Goal: Information Seeking & Learning: Learn about a topic

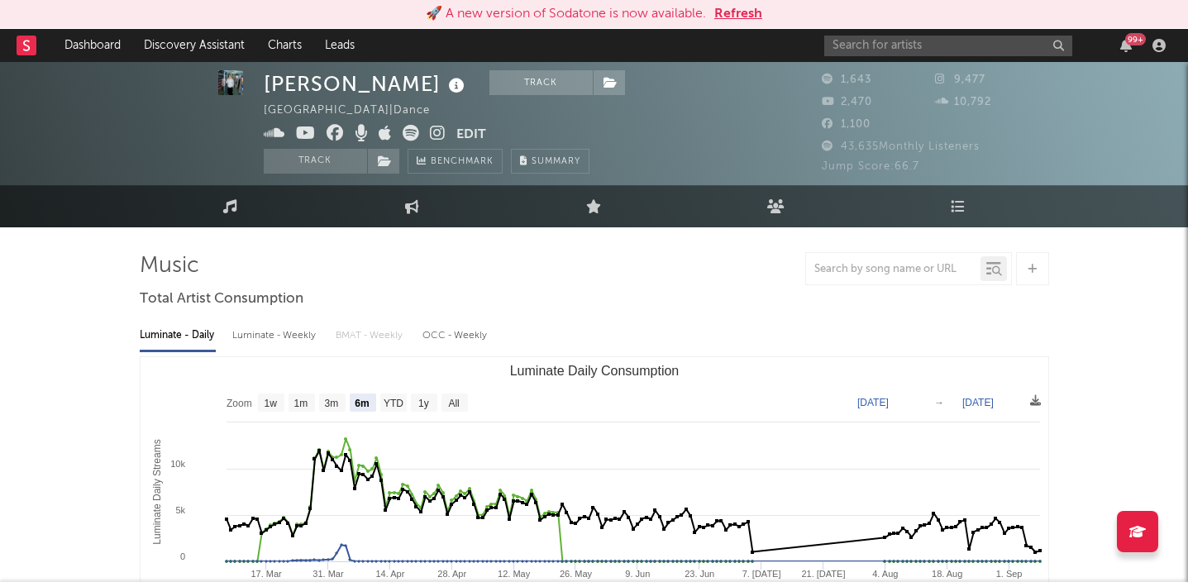
select select "6m"
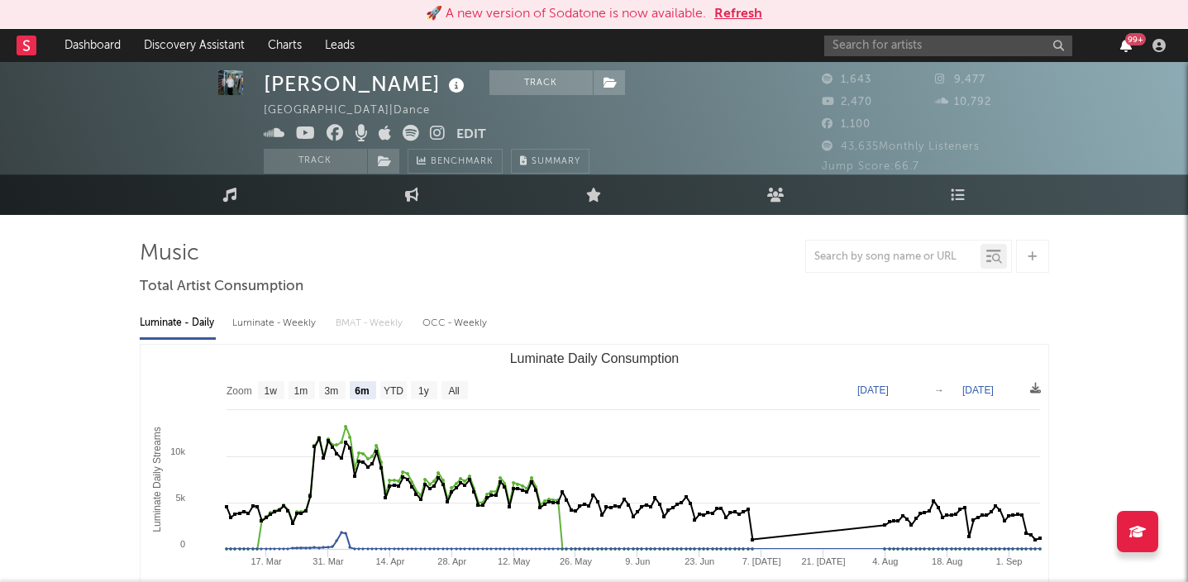
click at [1128, 47] on icon "button" at bounding box center [1126, 45] width 12 height 13
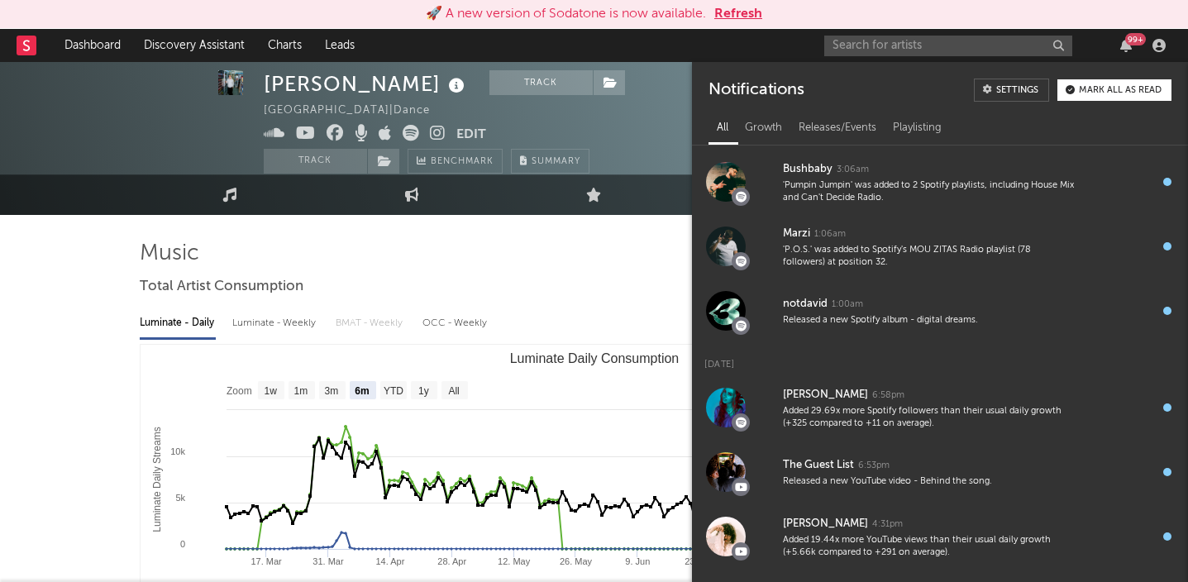
scroll to position [642, 0]
click at [1008, 316] on div "Released a new Spotify album - digital dreams." at bounding box center [928, 319] width 291 height 12
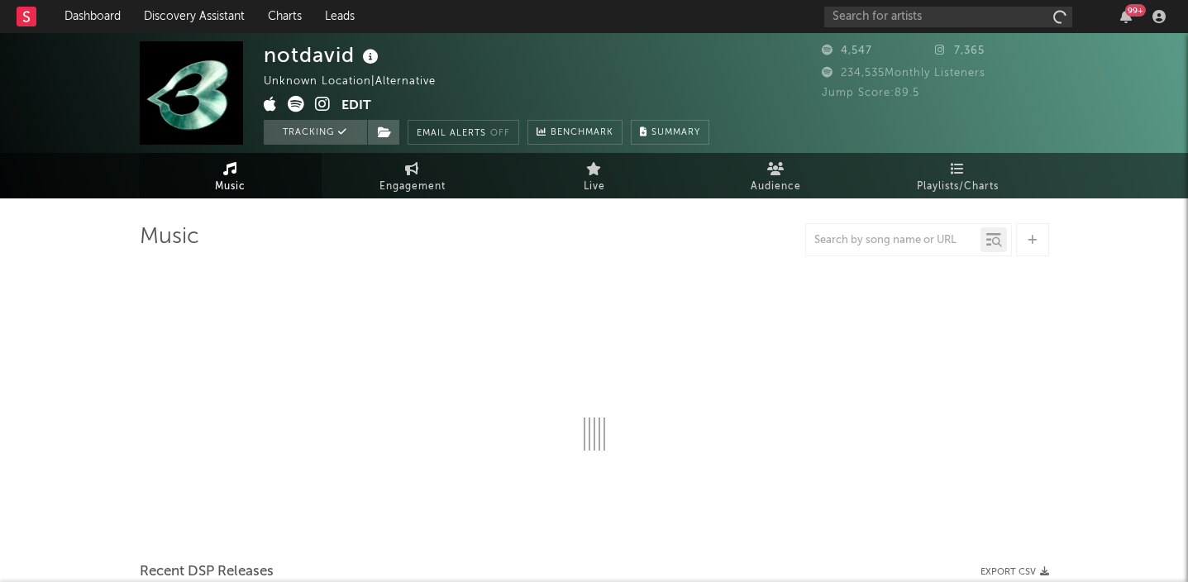
select select "1w"
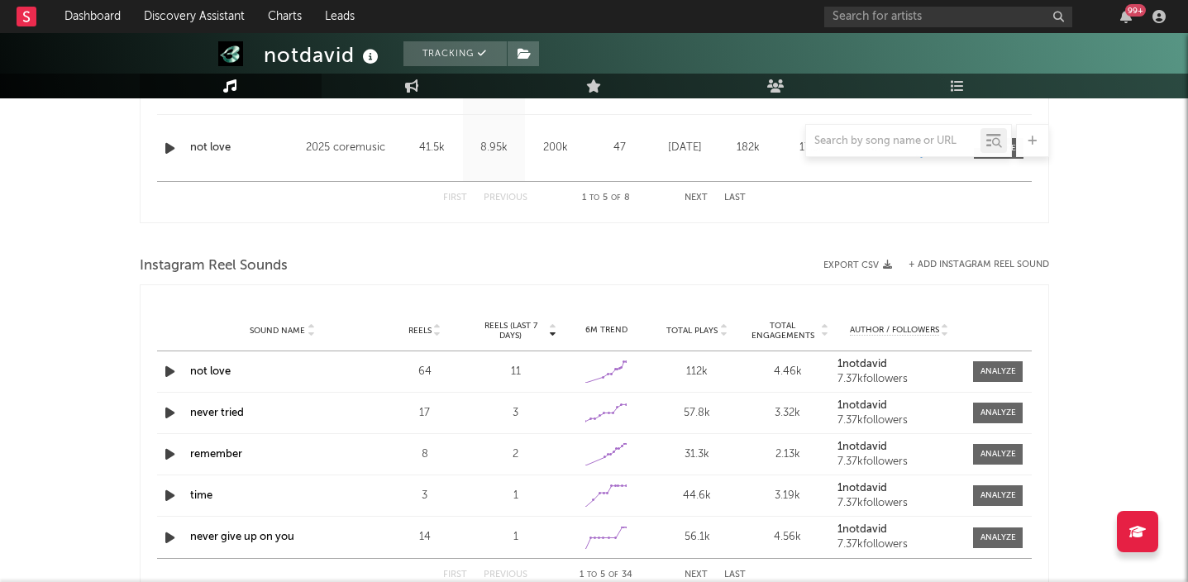
scroll to position [1072, 0]
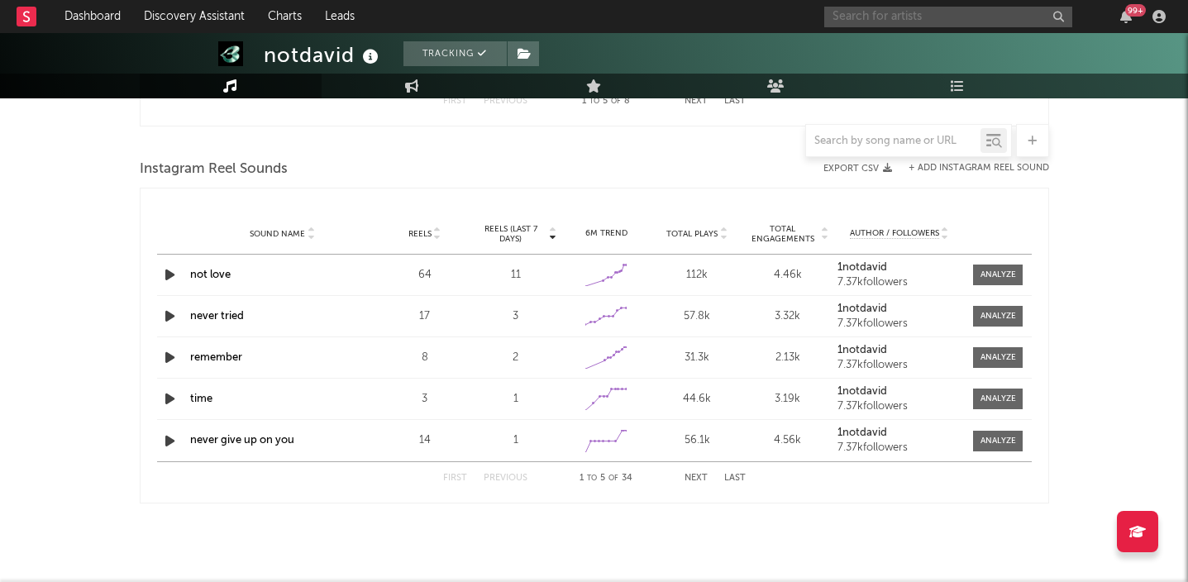
click at [882, 17] on input "text" at bounding box center [948, 17] width 248 height 21
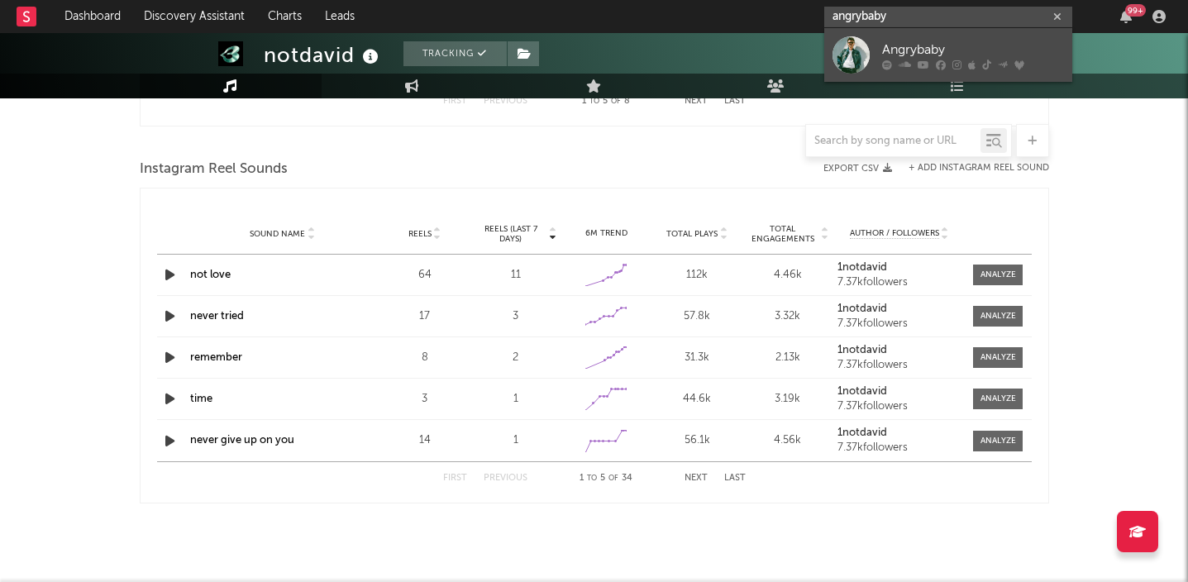
type input "angrybaby"
click at [895, 38] on link "Angrybaby" at bounding box center [948, 55] width 248 height 54
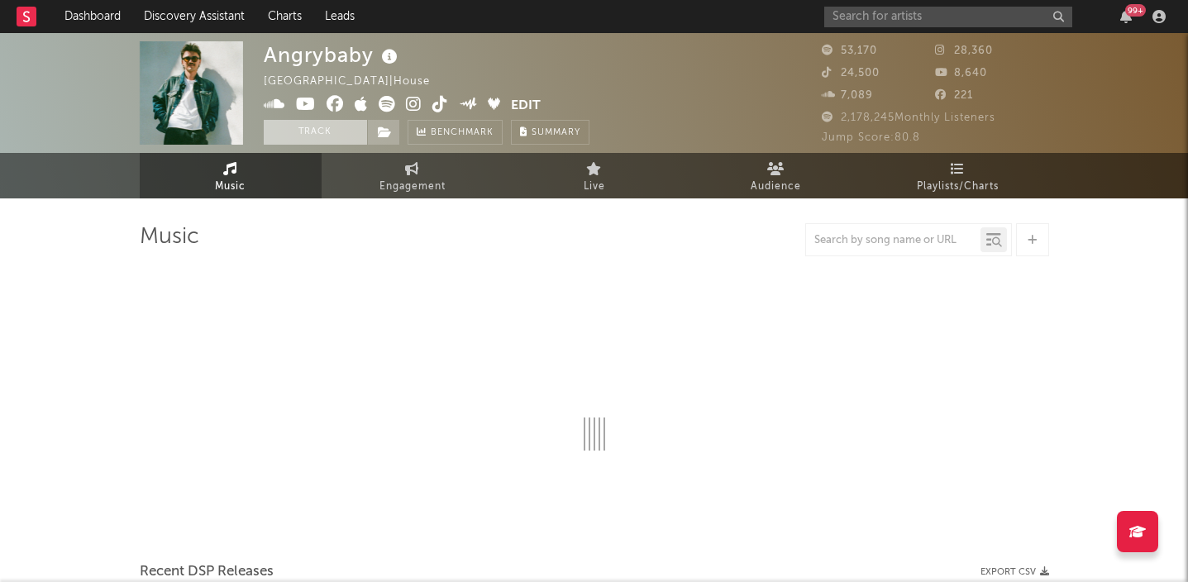
click at [329, 126] on button "Track" at bounding box center [315, 132] width 103 height 25
select select "6m"
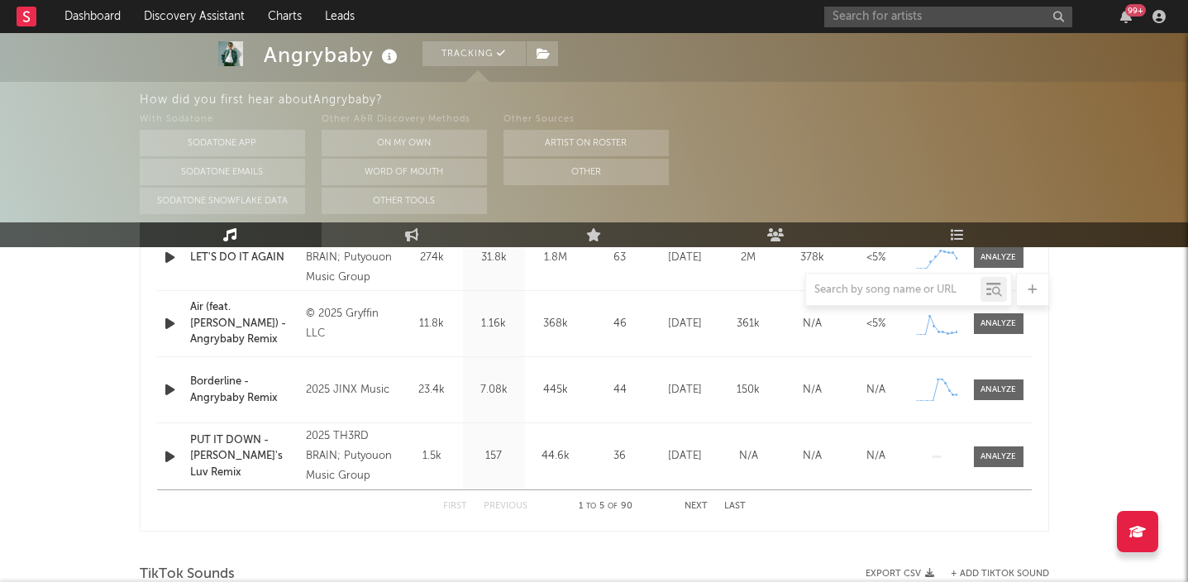
scroll to position [837, 0]
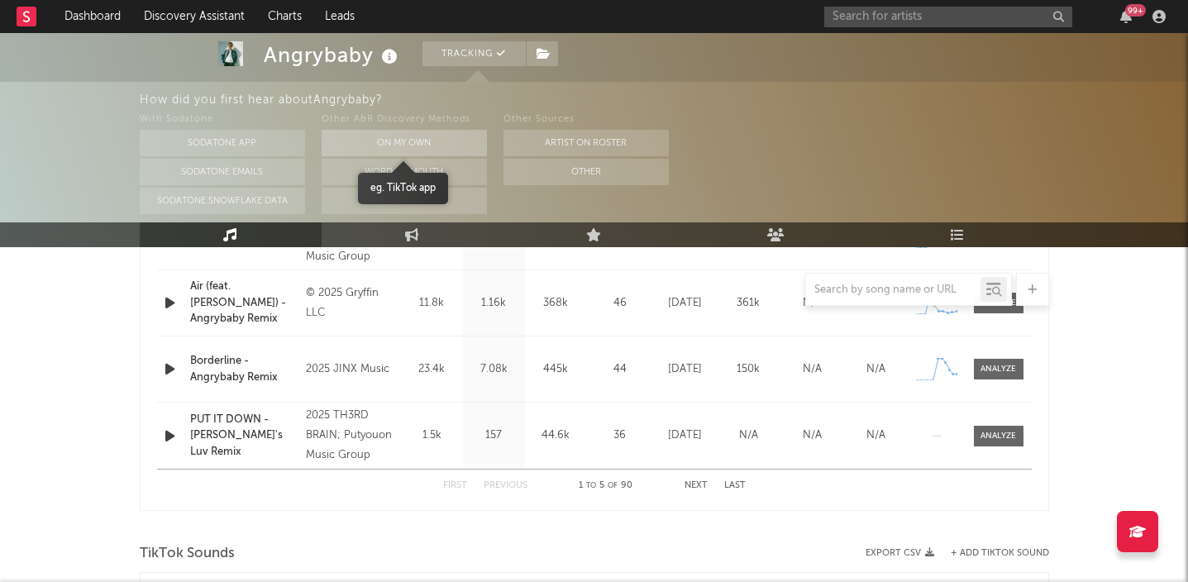
click at [426, 147] on button "On My Own" at bounding box center [404, 143] width 165 height 26
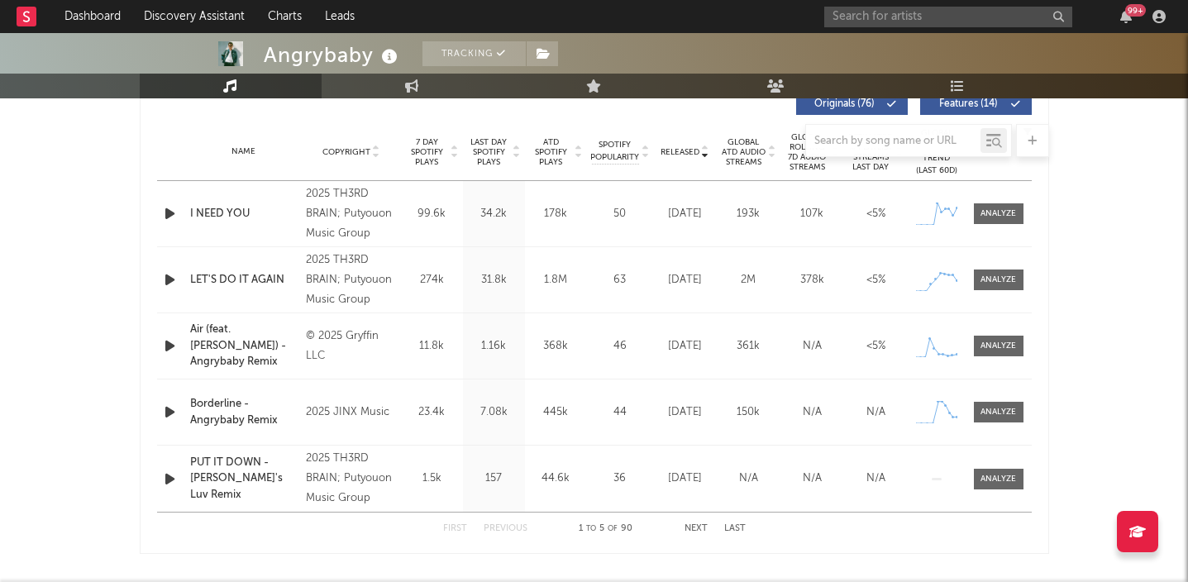
scroll to position [643, 0]
click at [697, 152] on div at bounding box center [595, 140] width 910 height 33
click at [704, 152] on div at bounding box center [595, 140] width 910 height 33
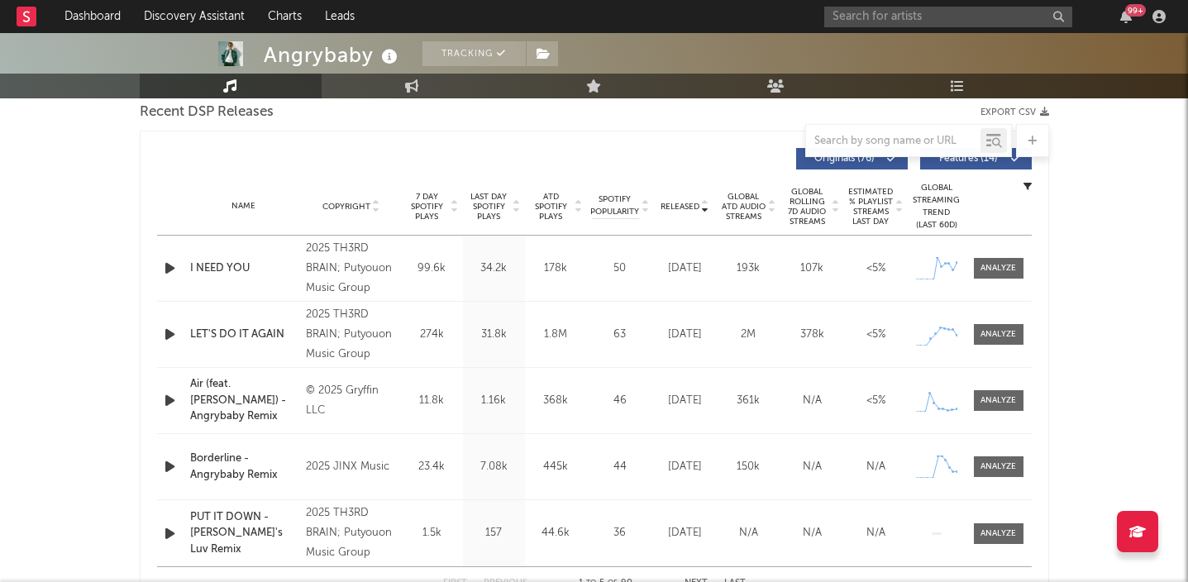
scroll to position [580, 0]
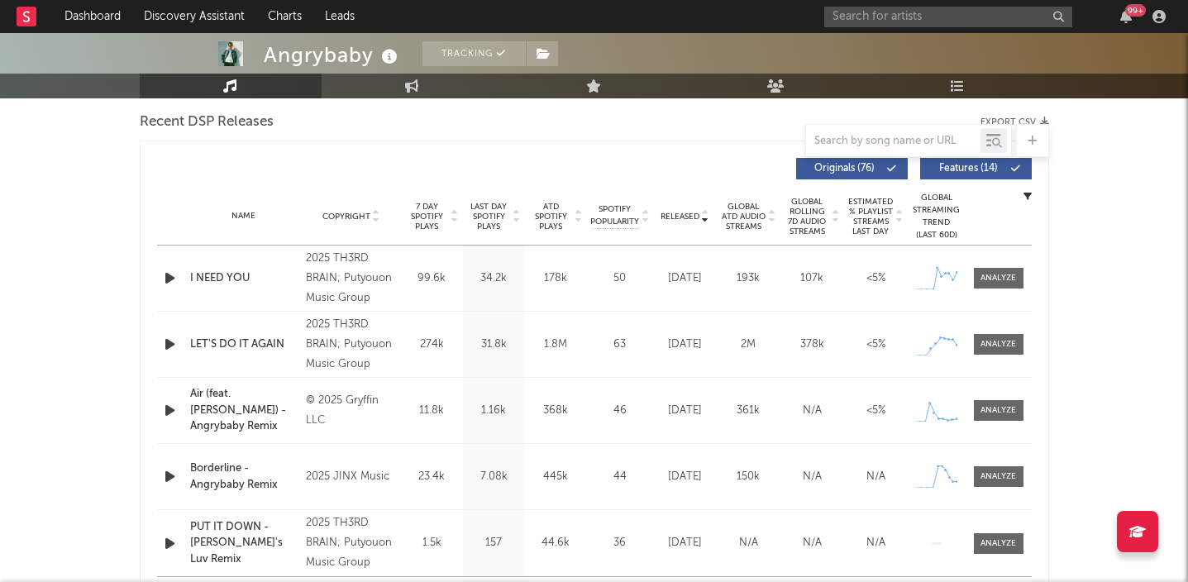
click at [685, 213] on span "Released" at bounding box center [680, 217] width 39 height 10
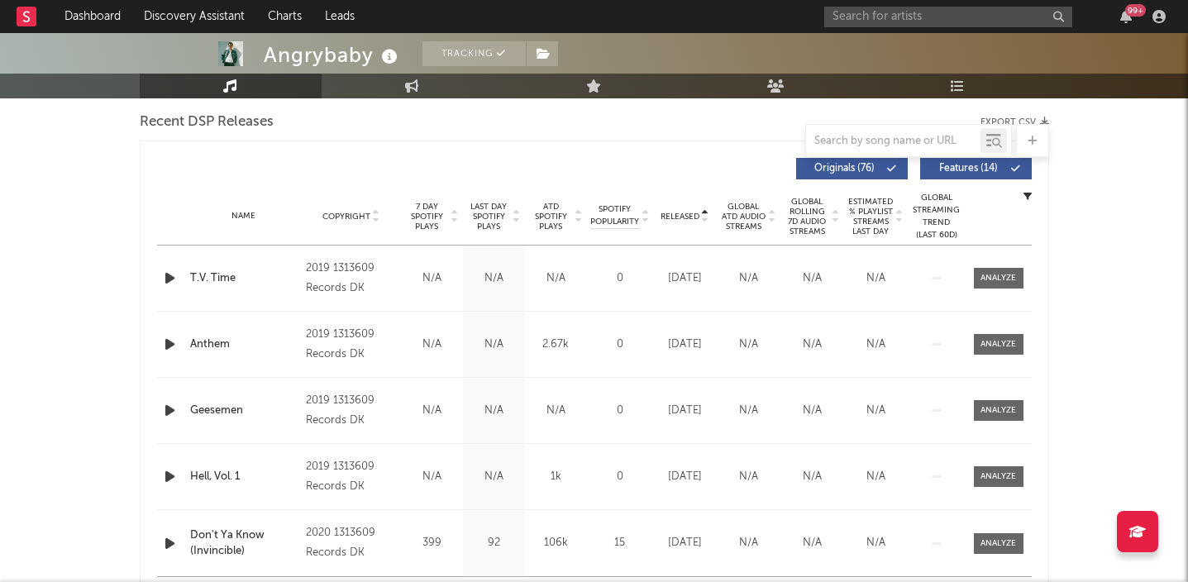
click at [685, 213] on span "Released" at bounding box center [680, 217] width 39 height 10
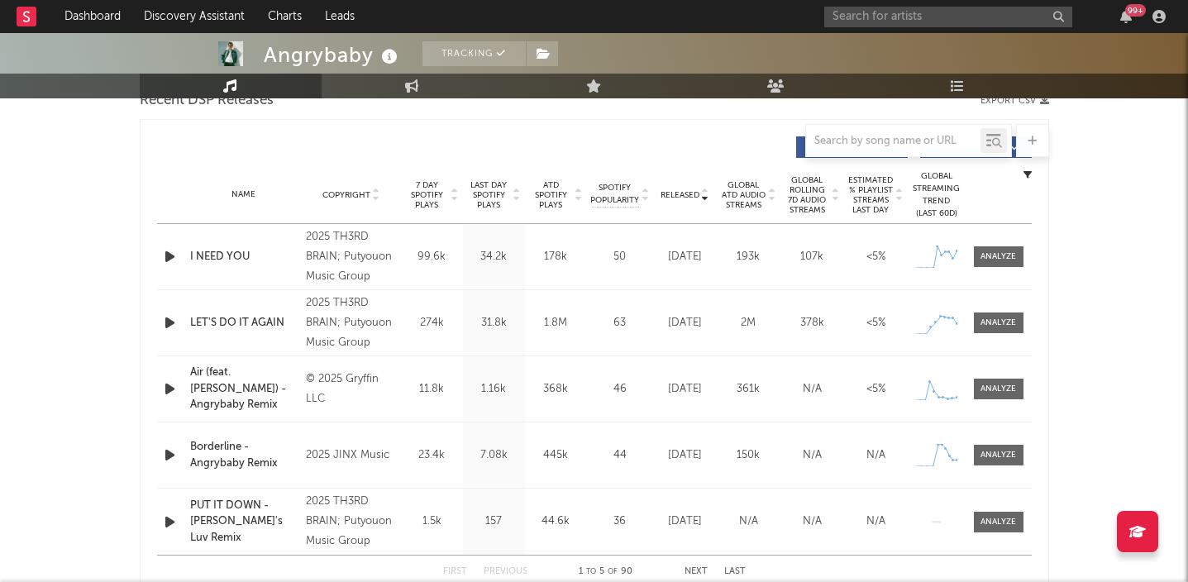
scroll to position [569, 0]
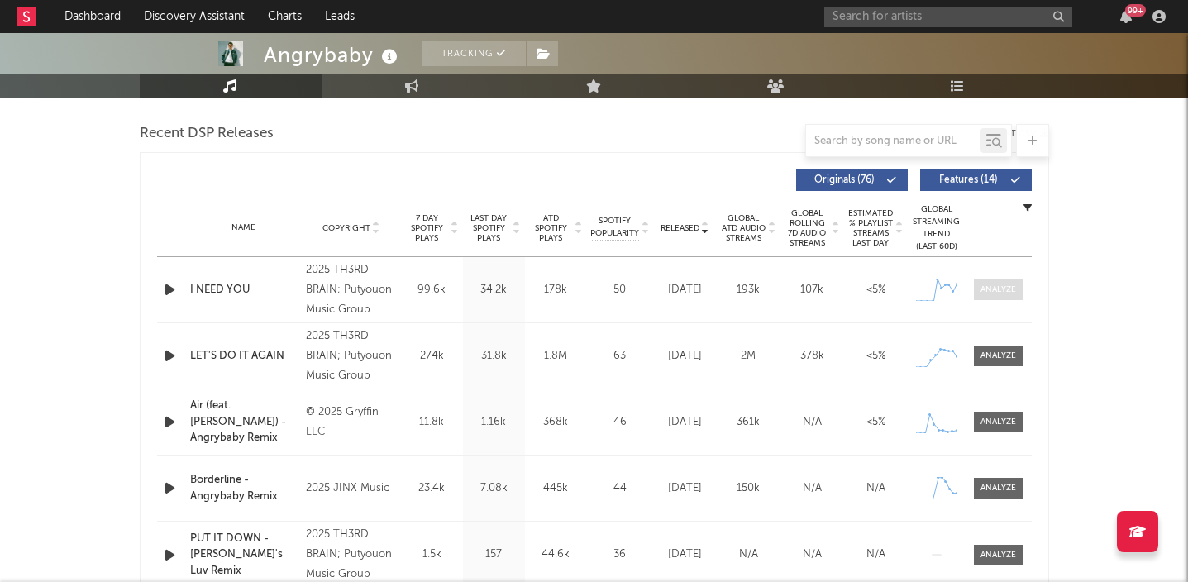
click at [1000, 299] on span at bounding box center [999, 289] width 50 height 21
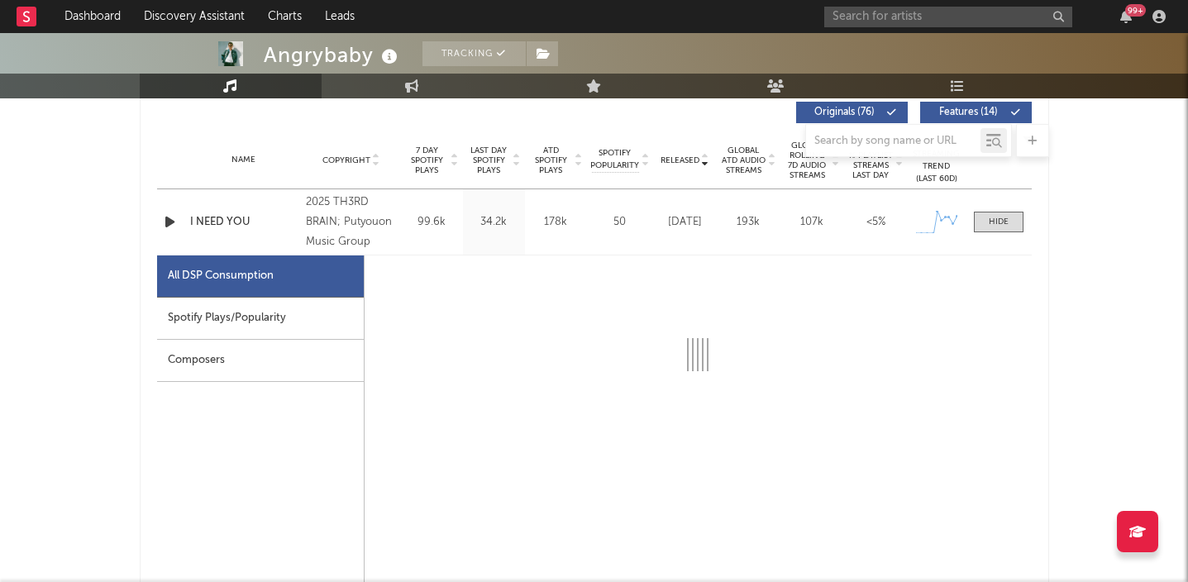
select select "1w"
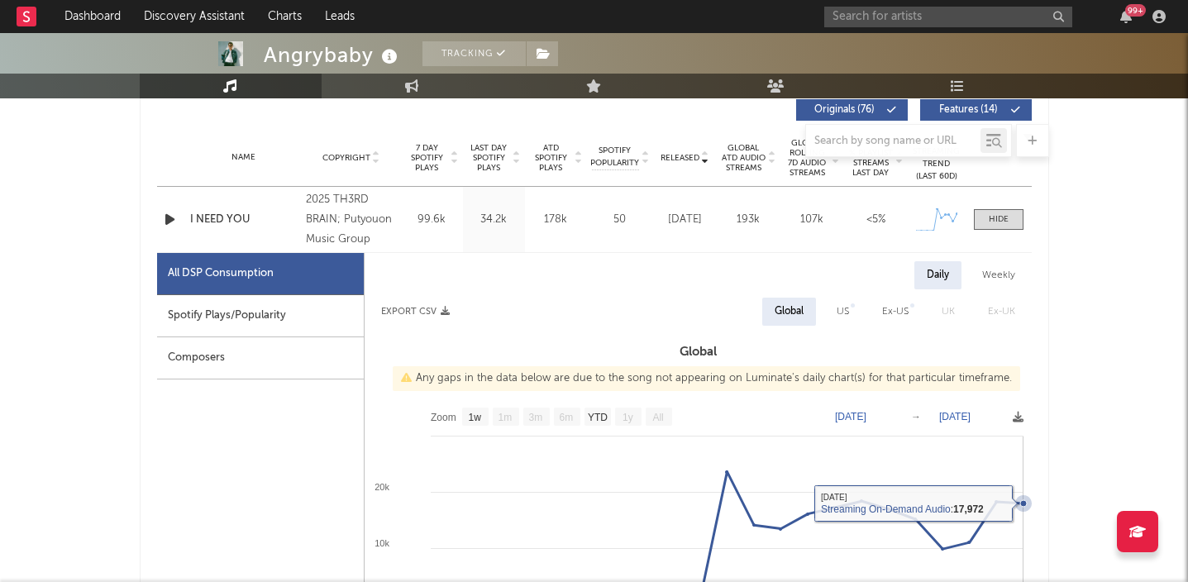
scroll to position [628, 0]
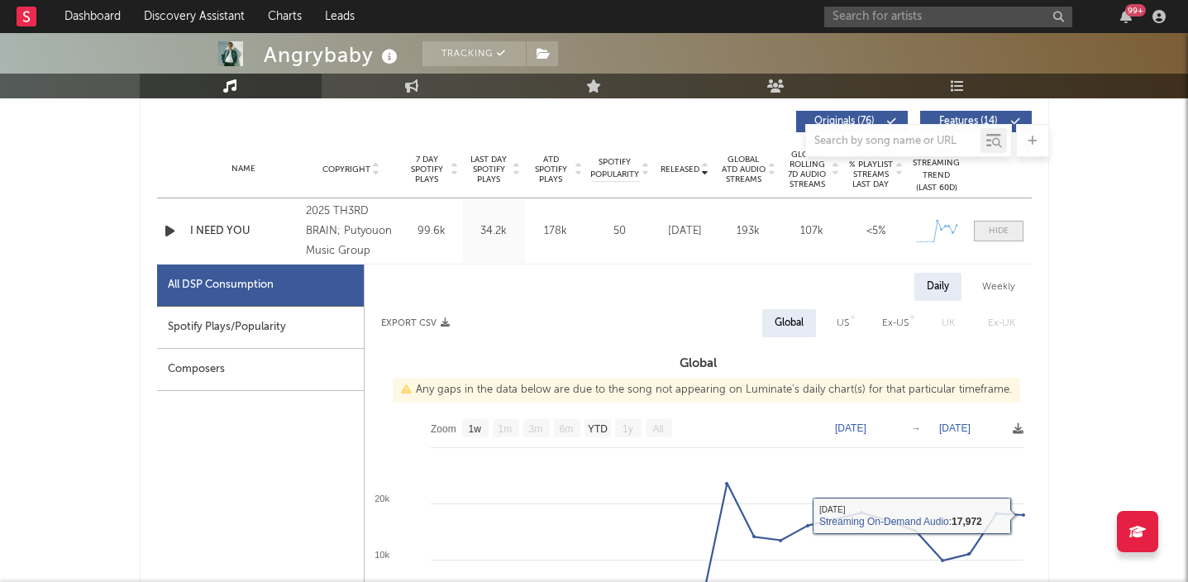
click at [1000, 231] on div at bounding box center [999, 231] width 20 height 12
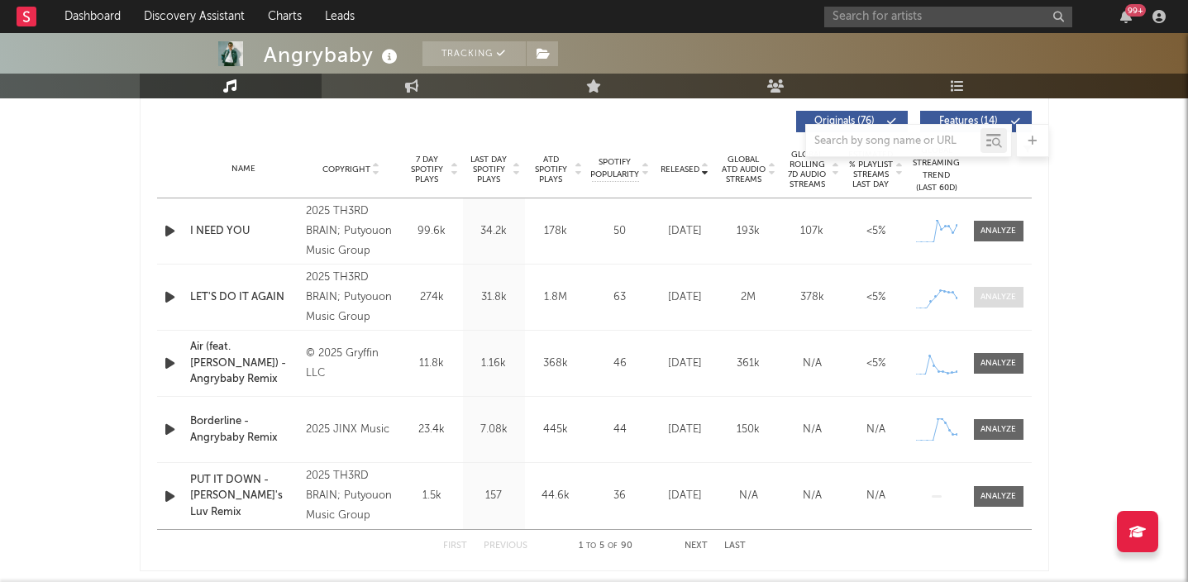
click at [1000, 291] on div at bounding box center [999, 297] width 36 height 12
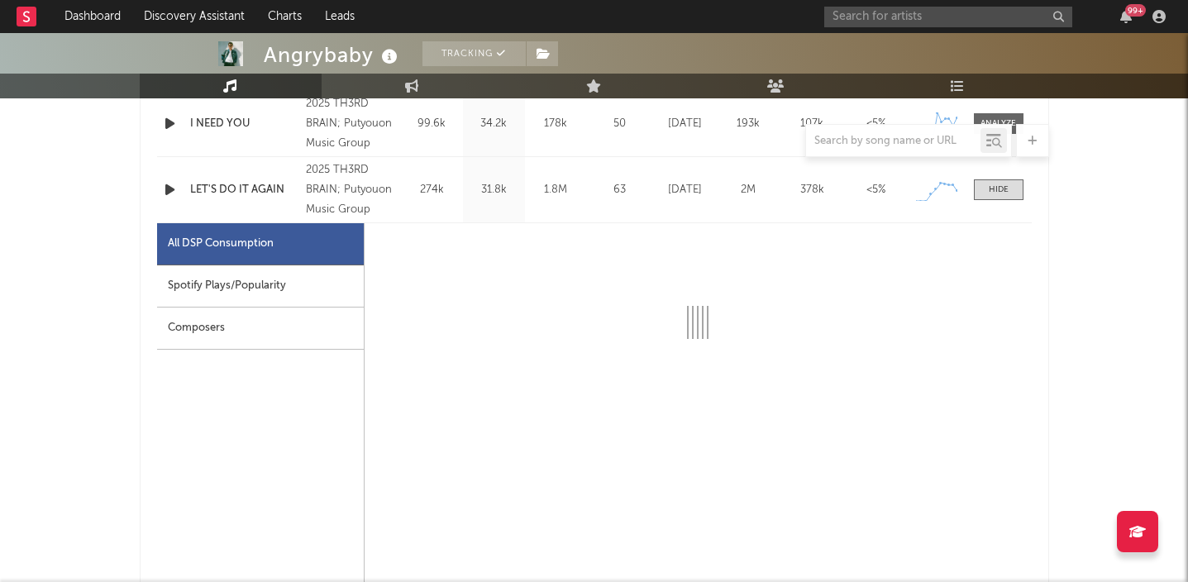
select select "1w"
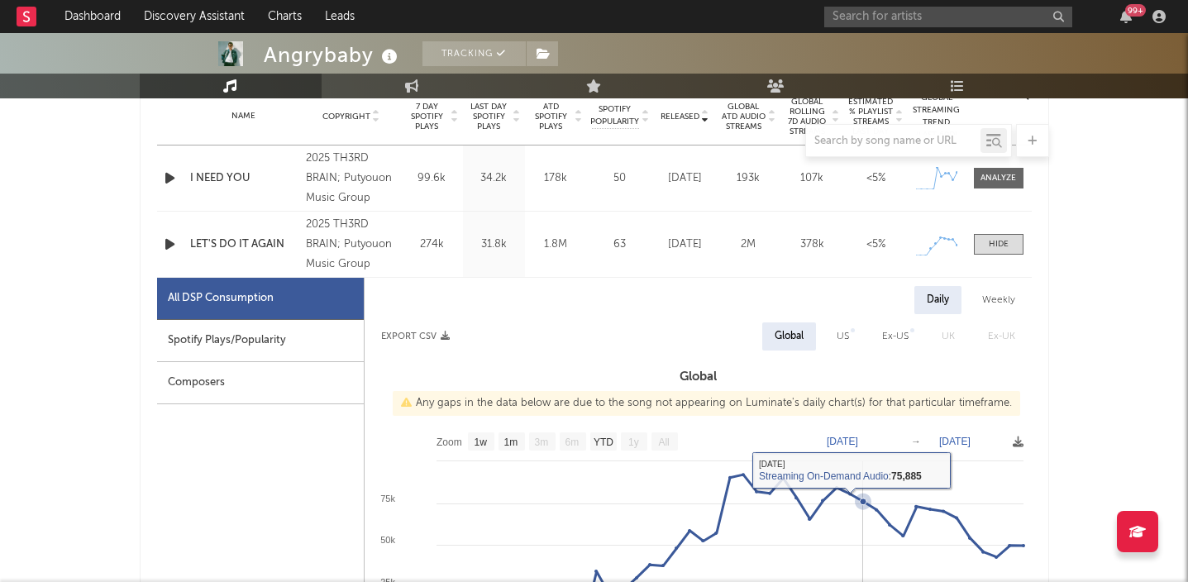
scroll to position [647, 0]
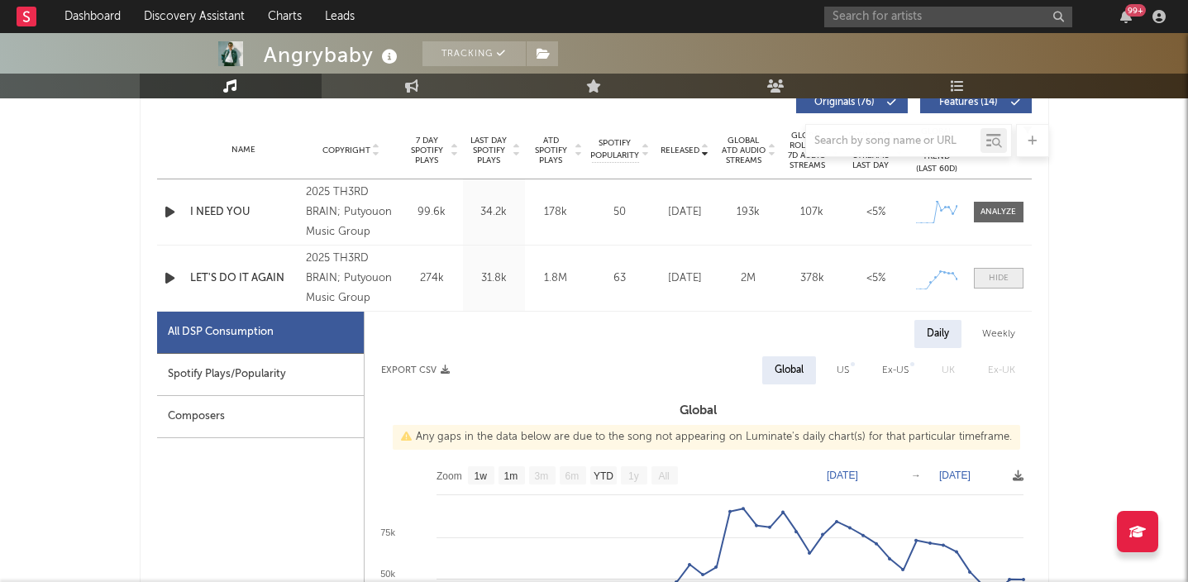
click at [1008, 283] on span at bounding box center [999, 278] width 50 height 21
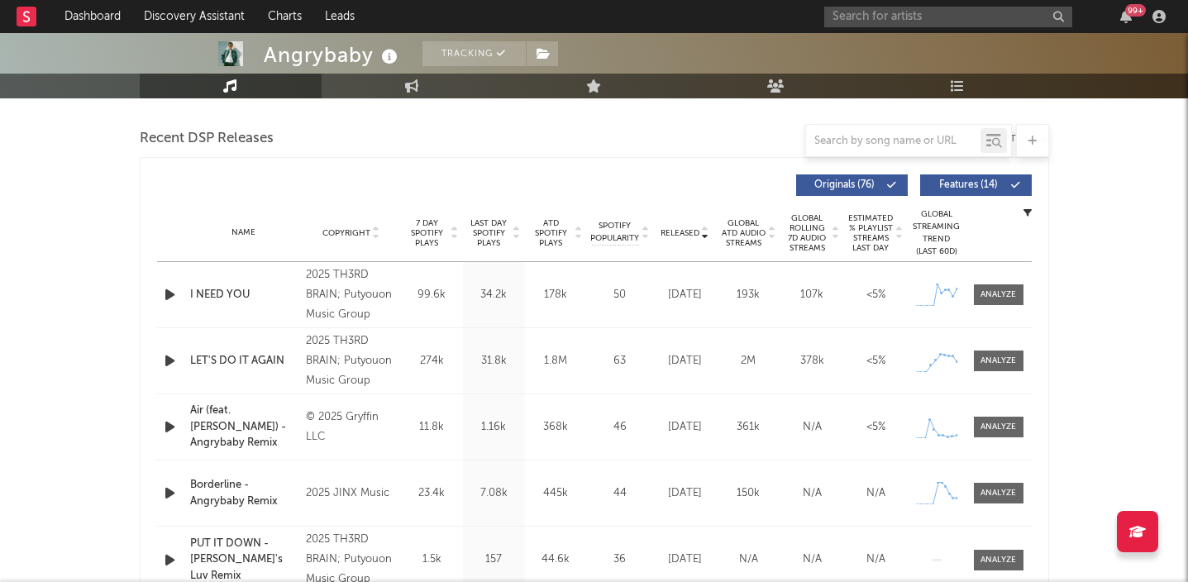
scroll to position [45, 0]
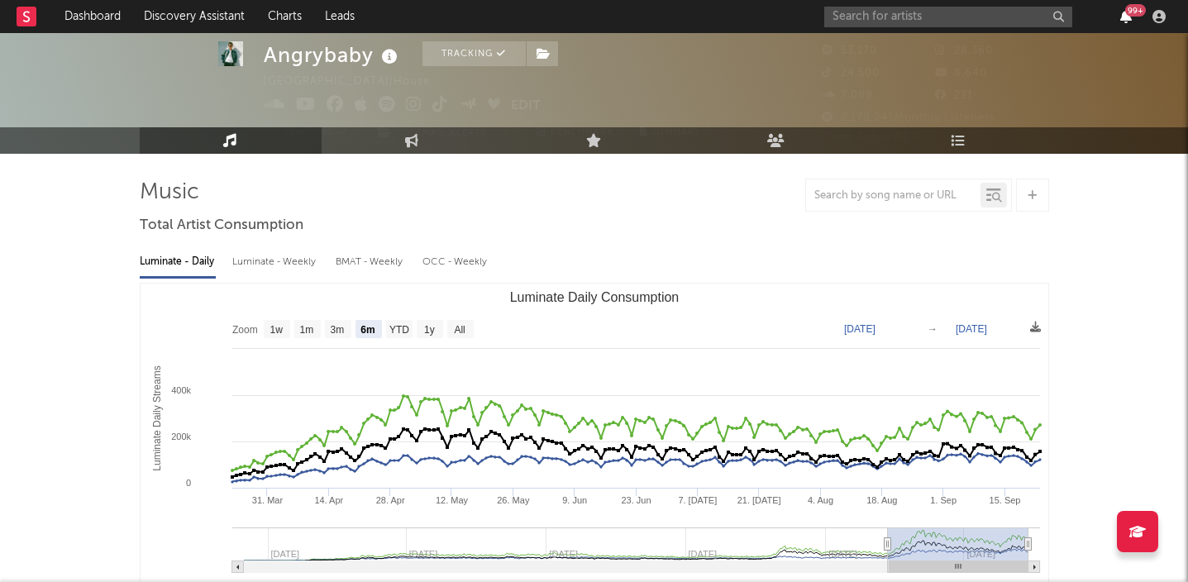
click at [1128, 18] on icon "button" at bounding box center [1126, 16] width 12 height 13
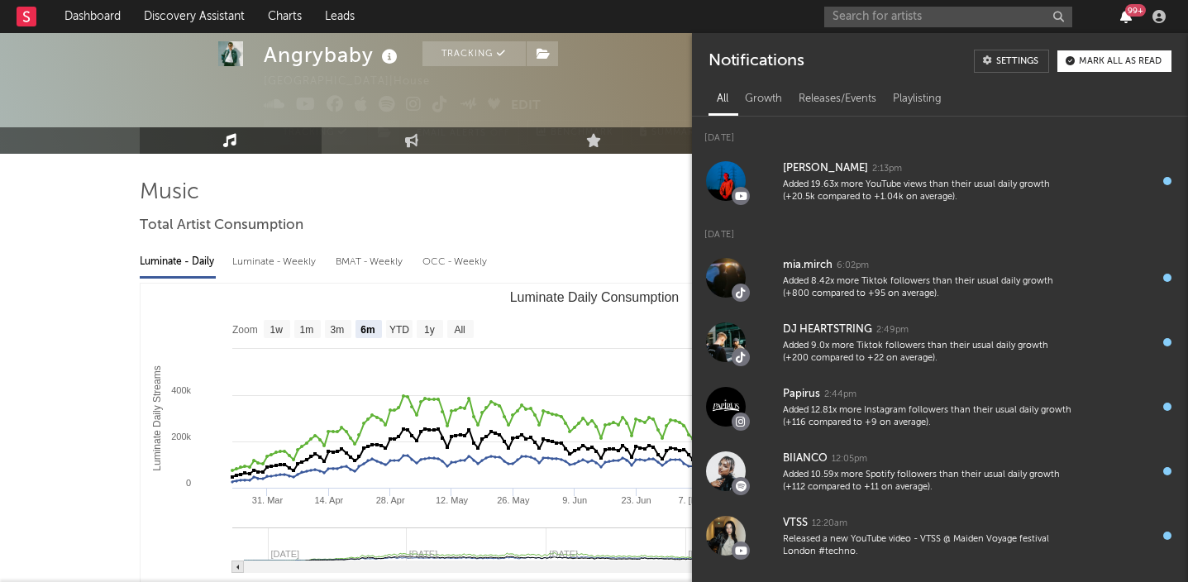
click at [1128, 18] on icon "button" at bounding box center [1126, 16] width 12 height 13
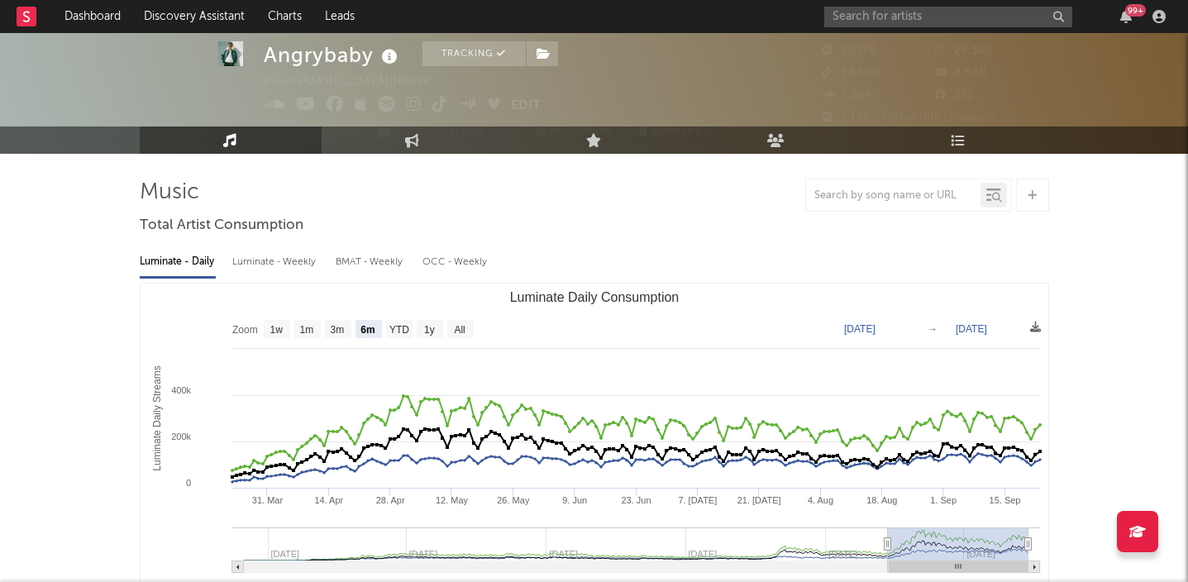
scroll to position [0, 0]
